Goal: Book appointment/travel/reservation

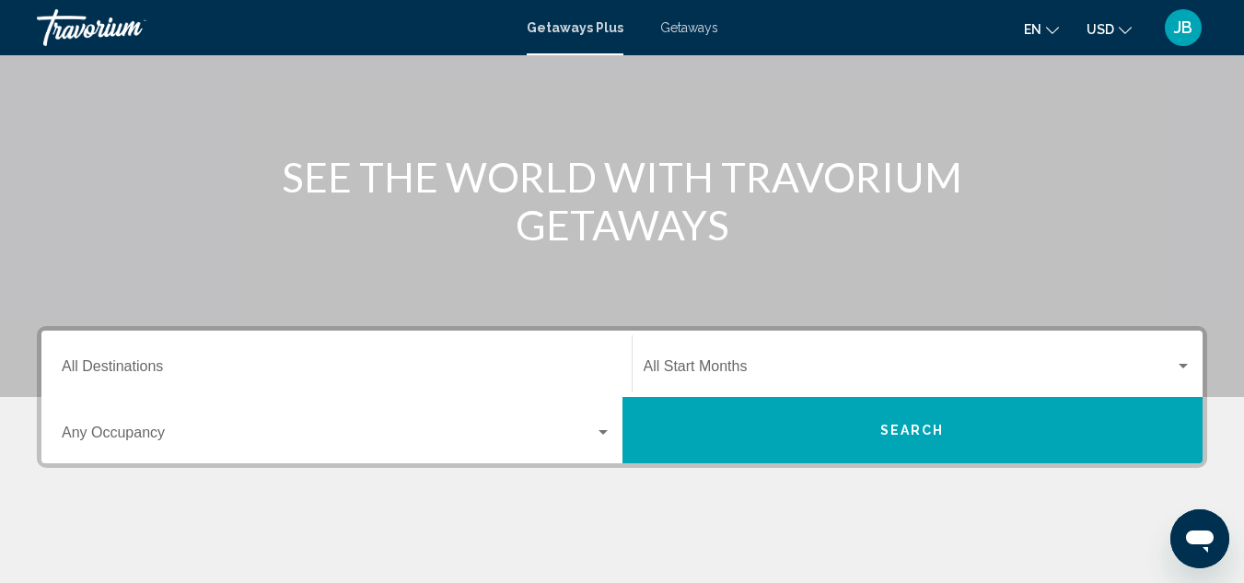
scroll to position [276, 0]
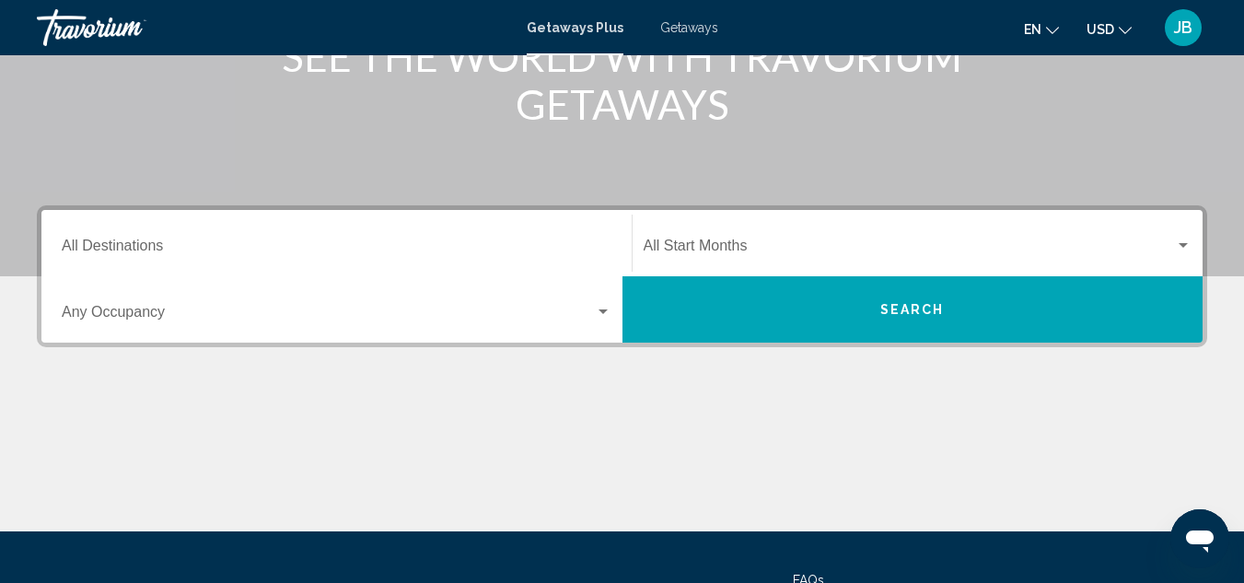
click at [696, 25] on span "Getaways" at bounding box center [689, 27] width 58 height 15
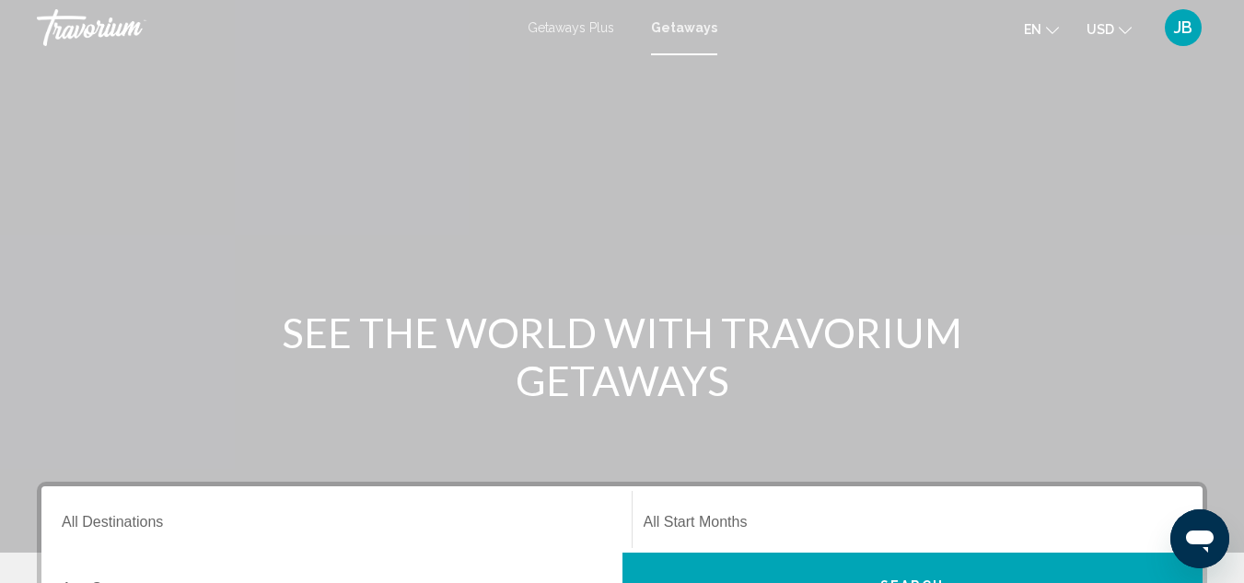
scroll to position [184, 0]
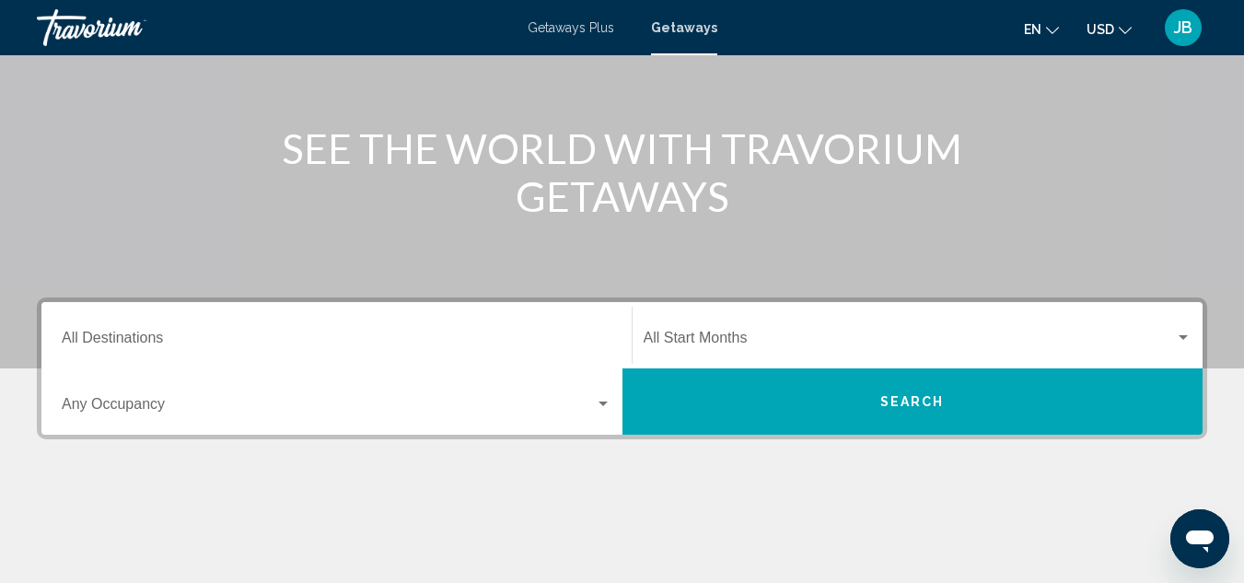
click at [283, 345] on input "Destination All Destinations" at bounding box center [337, 341] width 550 height 17
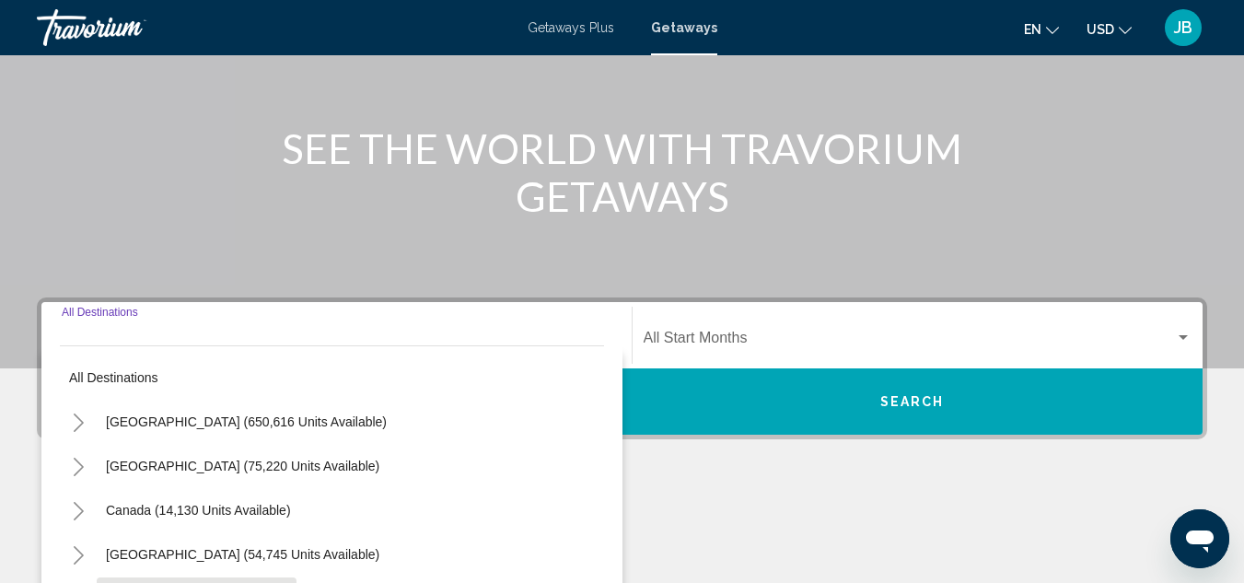
scroll to position [422, 0]
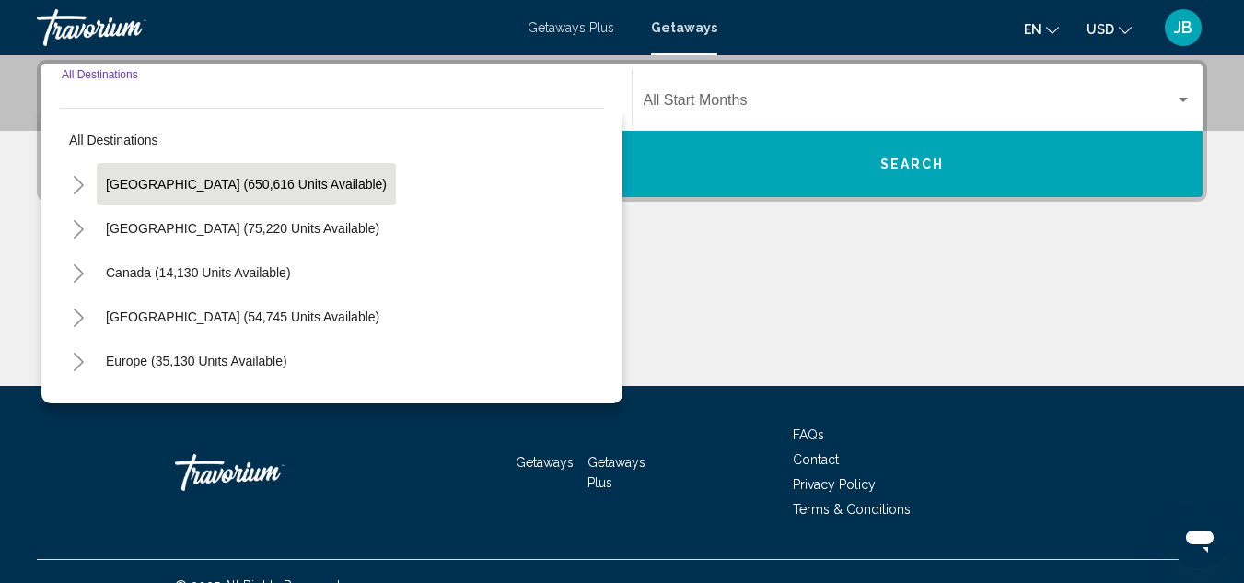
click at [162, 182] on span "[GEOGRAPHIC_DATA] (650,616 units available)" at bounding box center [246, 184] width 281 height 15
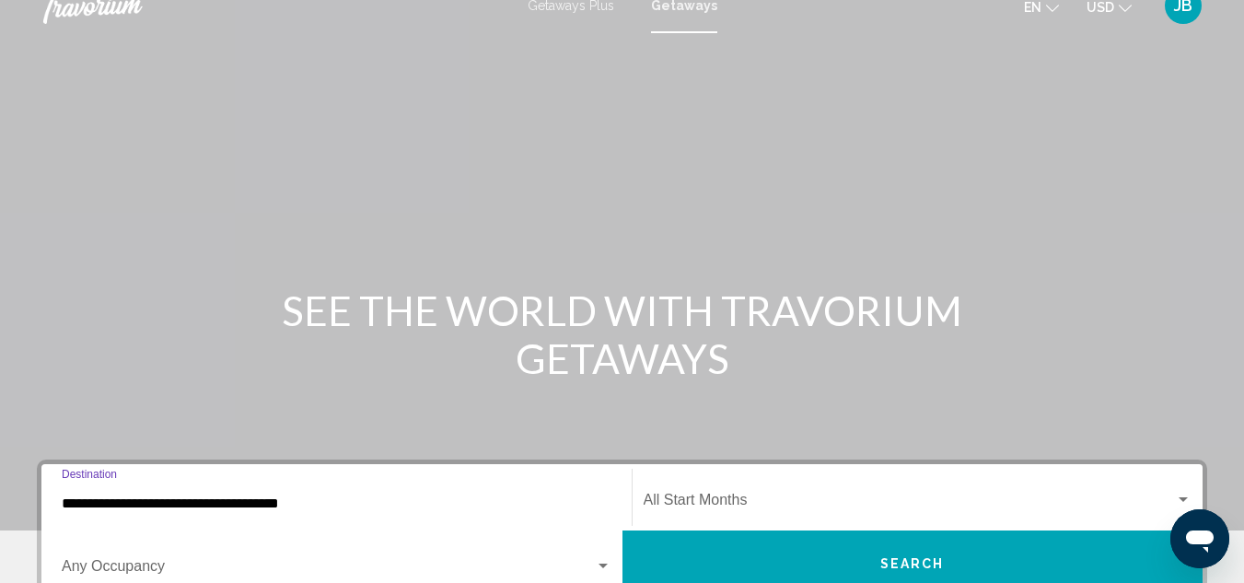
scroll to position [92, 0]
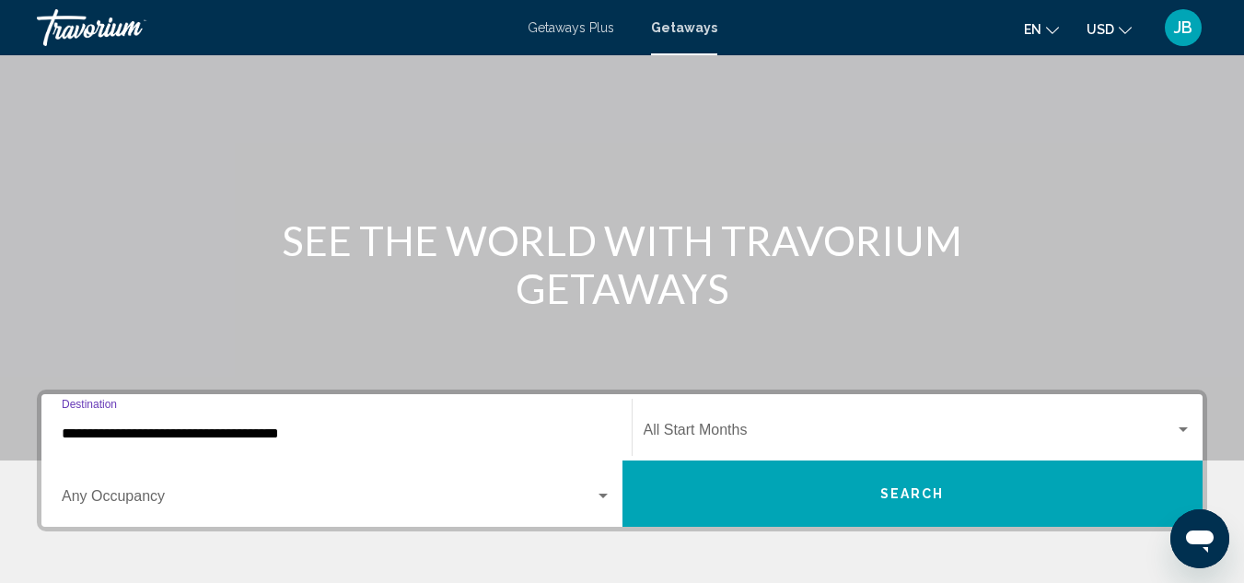
click at [87, 433] on input "**********" at bounding box center [337, 433] width 550 height 17
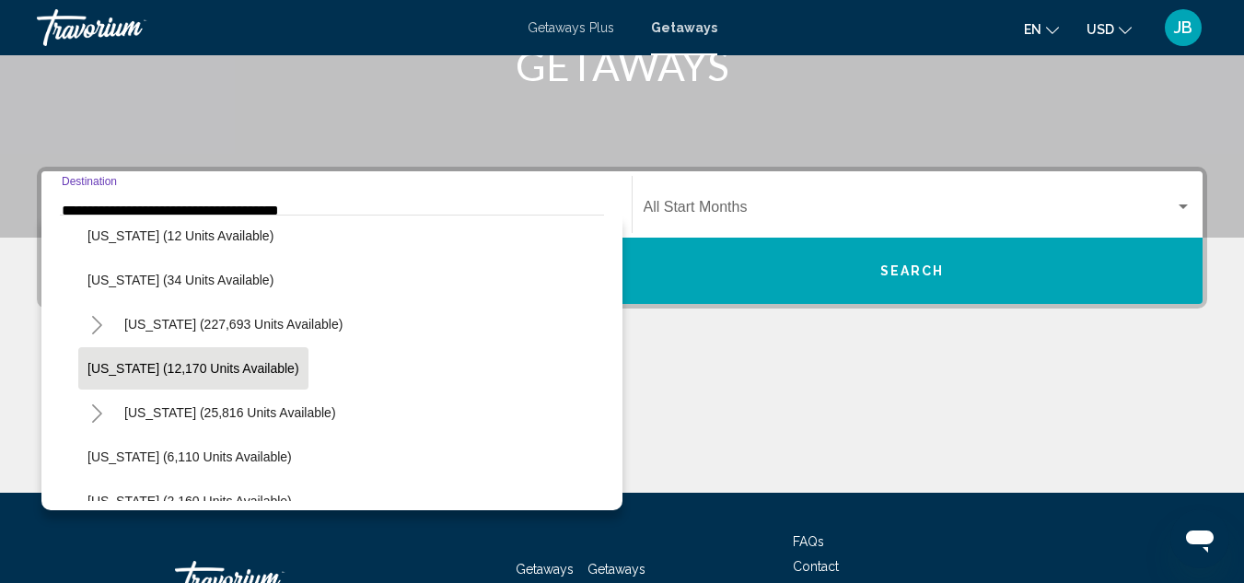
scroll to position [0, 0]
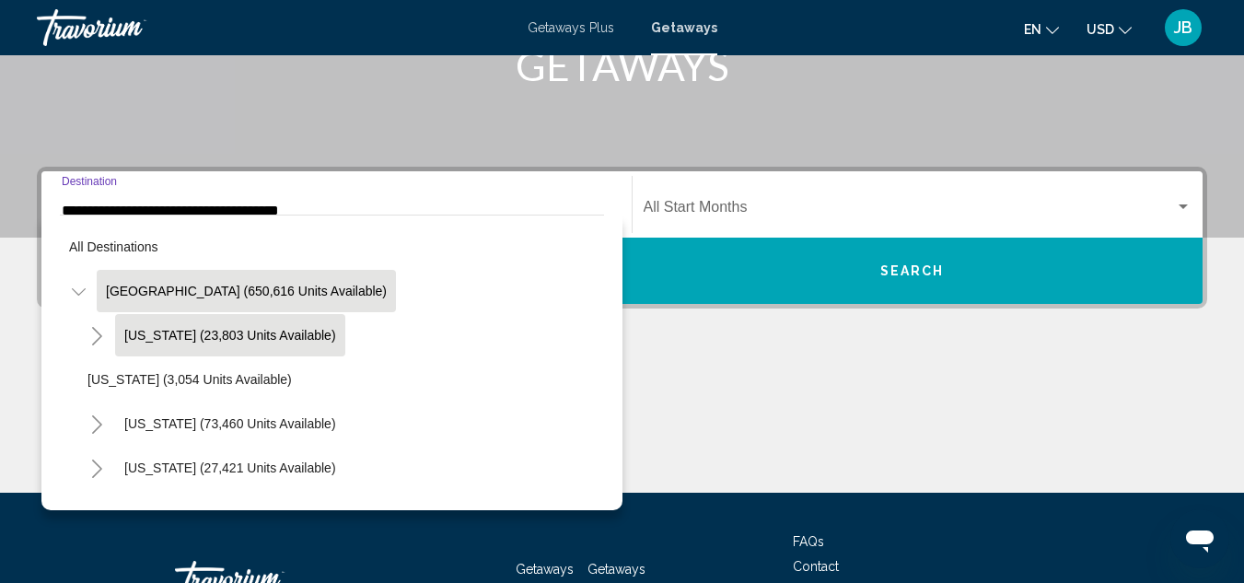
click at [177, 316] on button "Arizona (23,803 units available)" at bounding box center [230, 335] width 230 height 42
type input "**********"
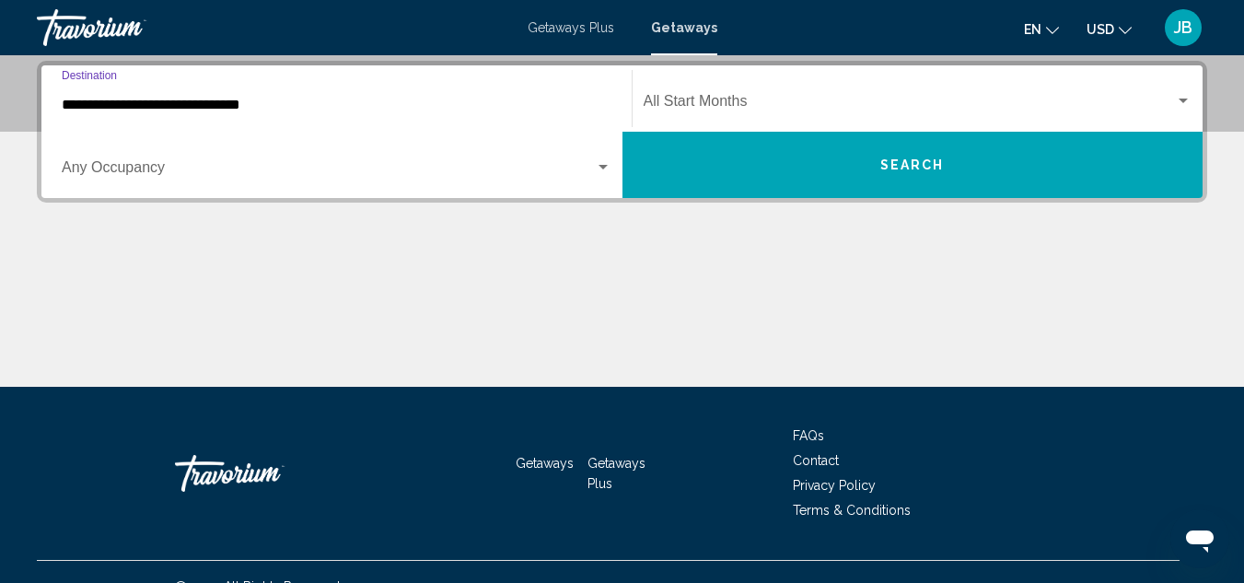
scroll to position [422, 0]
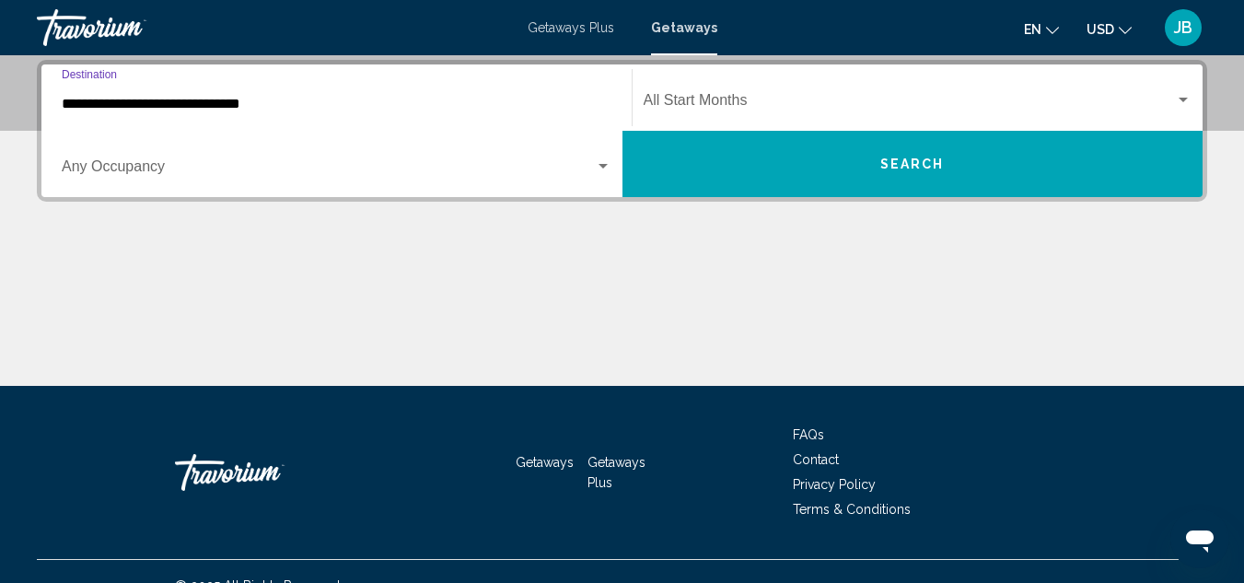
click at [994, 91] on div "Start Month All Start Months" at bounding box center [918, 98] width 549 height 58
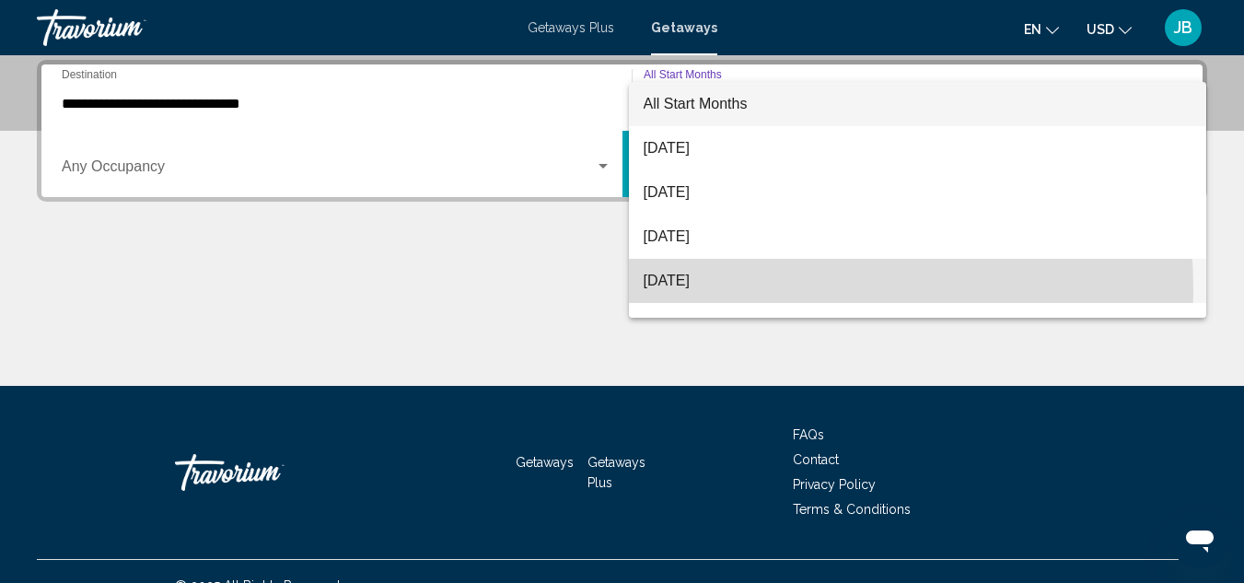
click at [679, 290] on span "November 2025" at bounding box center [918, 281] width 549 height 44
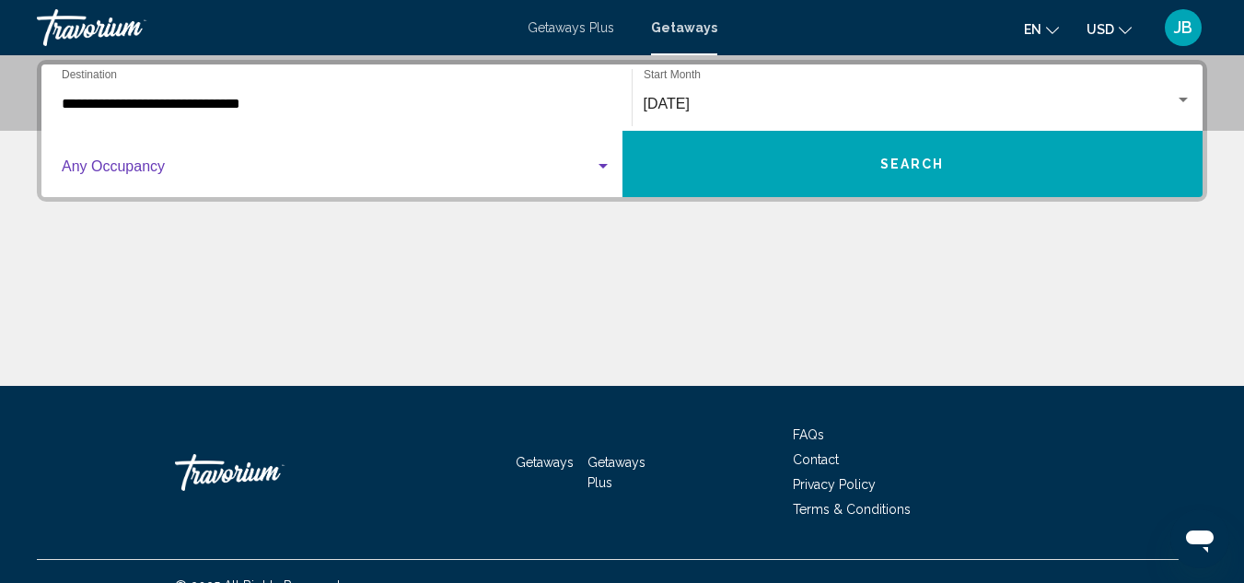
click at [108, 172] on span "Search widget" at bounding box center [328, 170] width 533 height 17
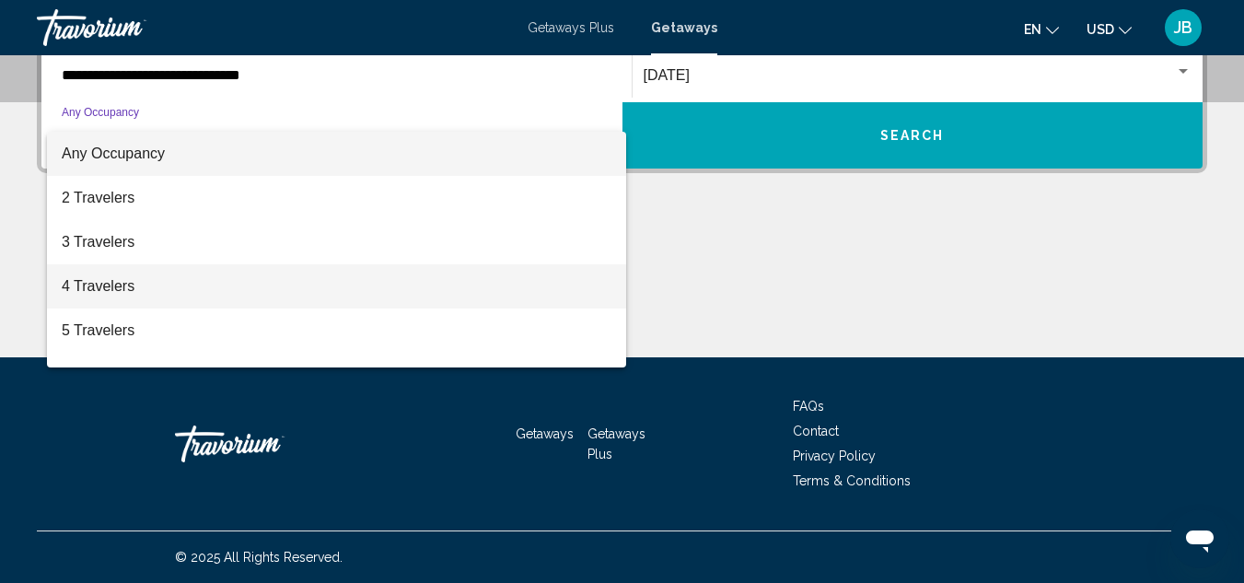
scroll to position [358, 0]
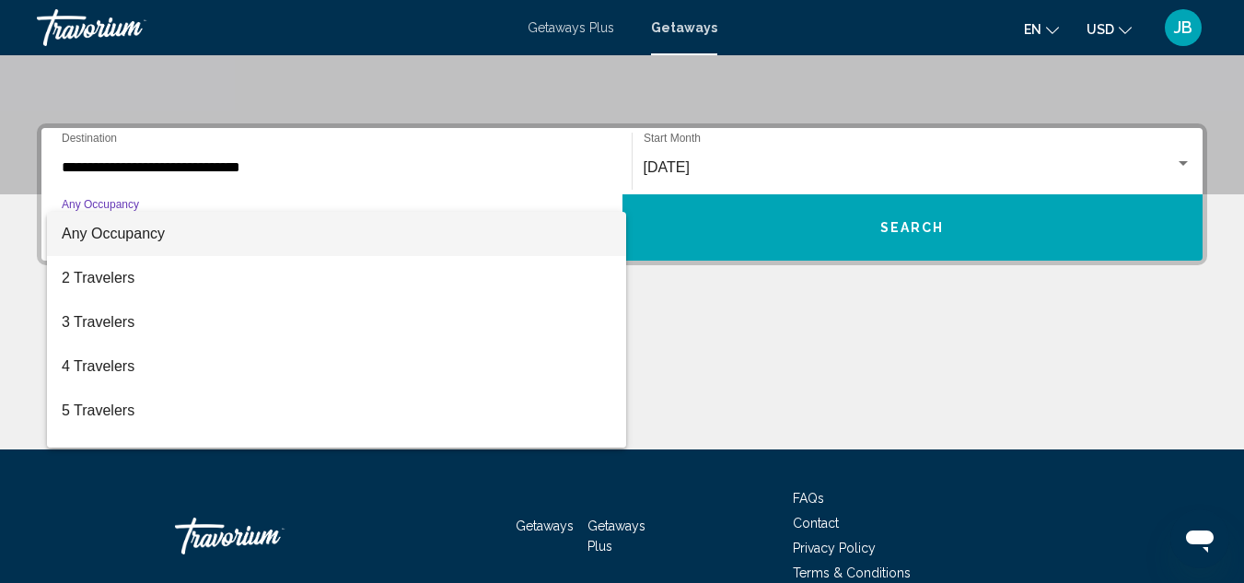
click at [145, 226] on span "Any Occupancy" at bounding box center [113, 234] width 103 height 16
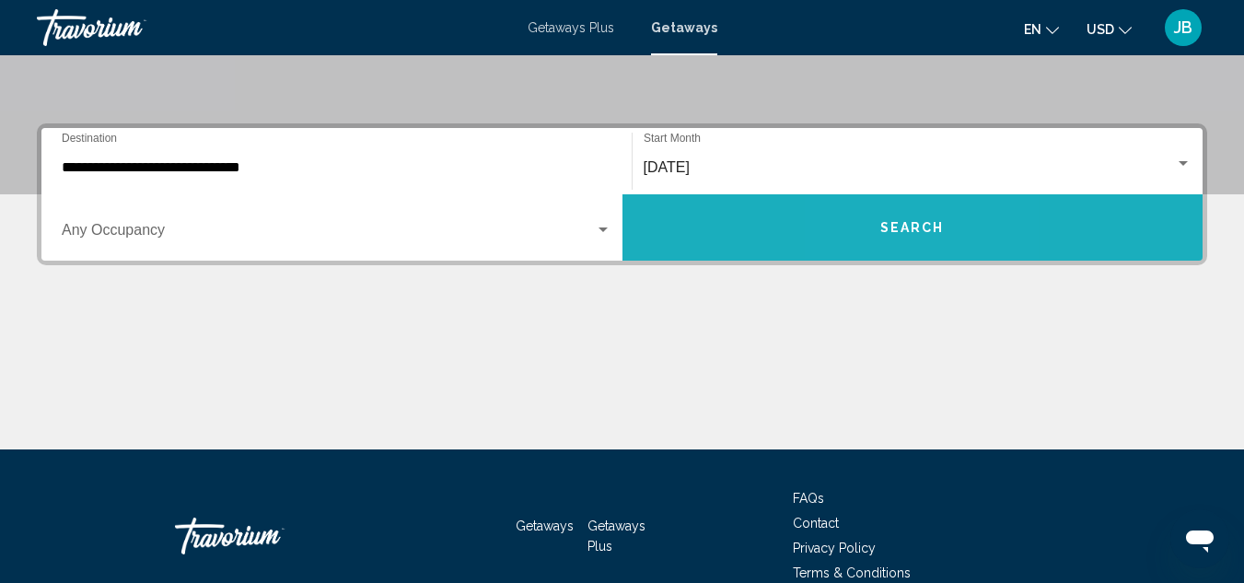
click at [888, 233] on span "Search" at bounding box center [912, 228] width 64 height 15
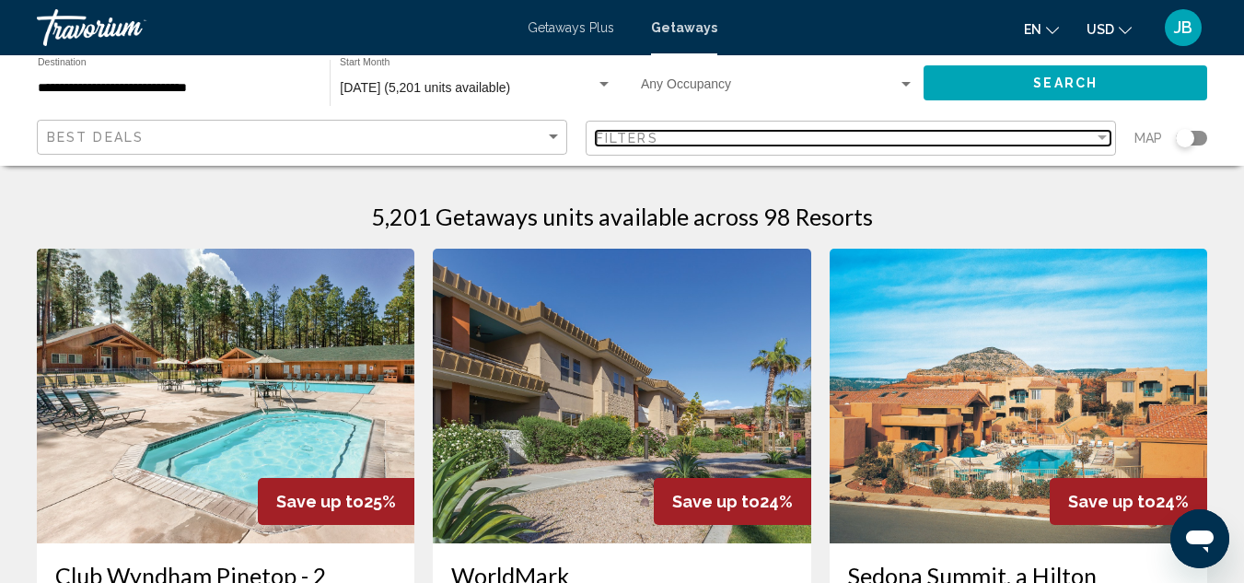
click at [792, 135] on div "Filters" at bounding box center [845, 138] width 498 height 15
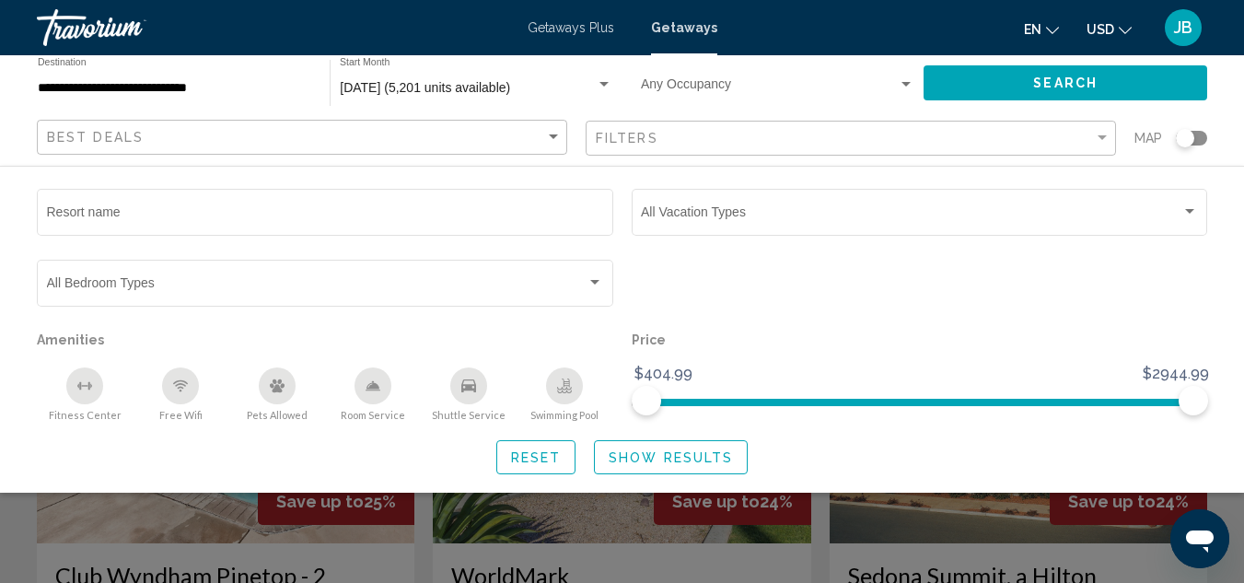
click at [599, 87] on div "Search widget" at bounding box center [604, 84] width 17 height 15
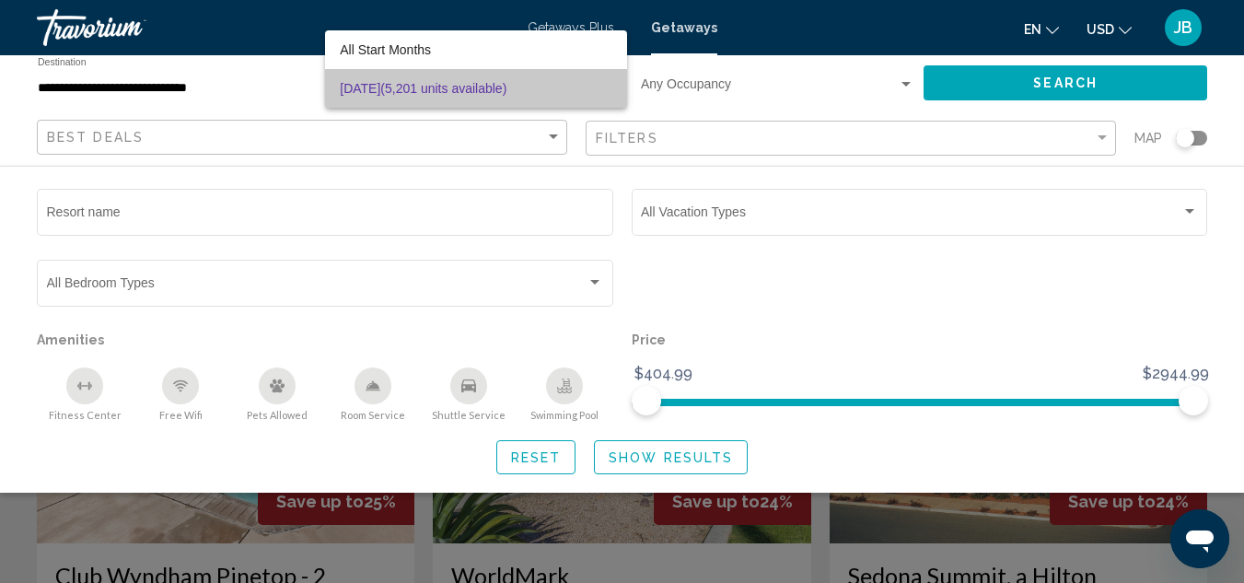
click at [599, 87] on span "November 2025 (5,201 units available)" at bounding box center [476, 88] width 273 height 39
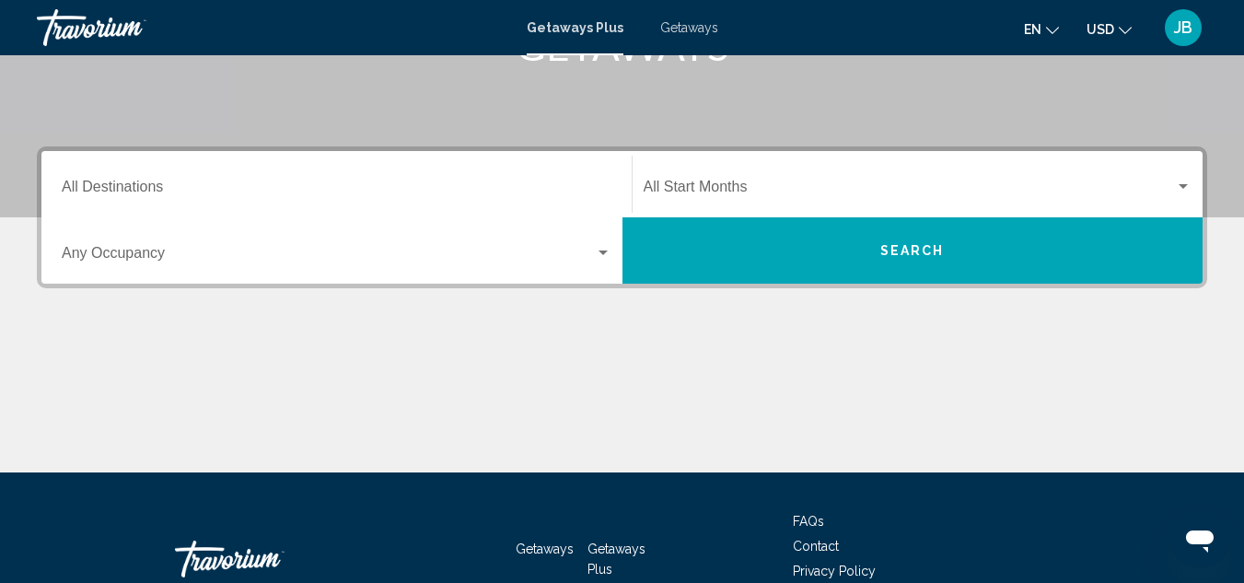
scroll to position [166, 0]
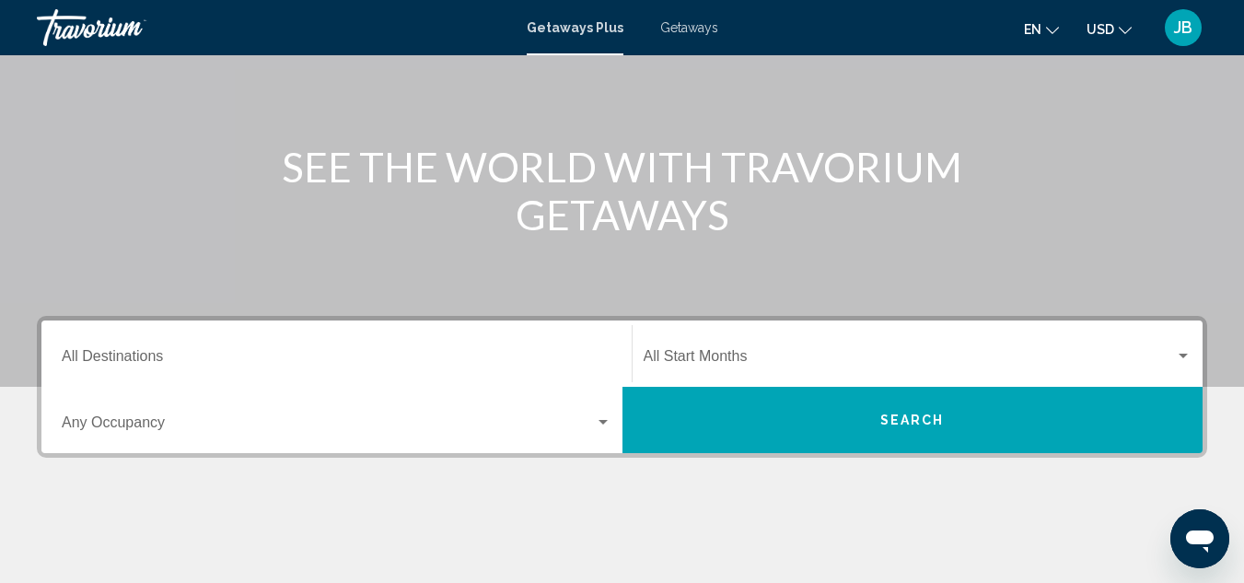
click at [669, 25] on span "Getaways" at bounding box center [689, 27] width 58 height 15
